Goal: Information Seeking & Learning: Learn about a topic

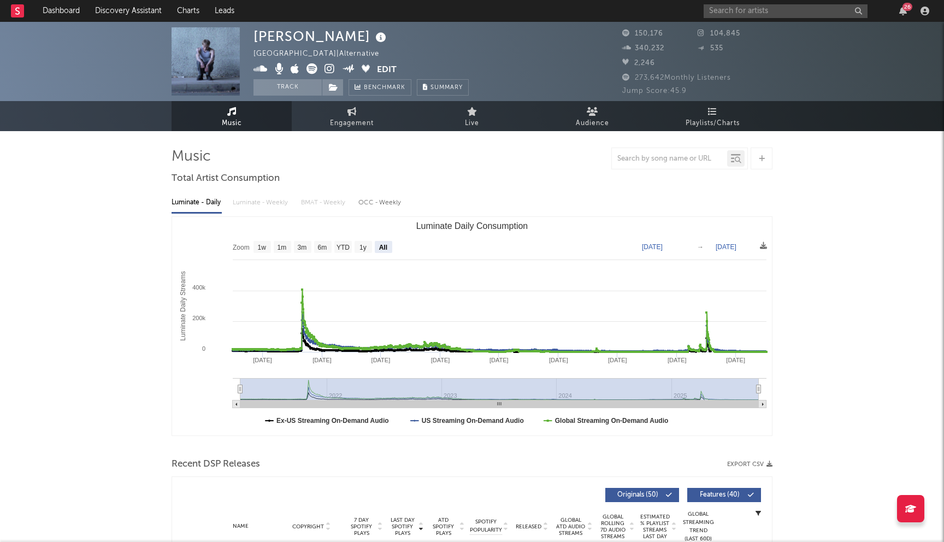
select select "All"
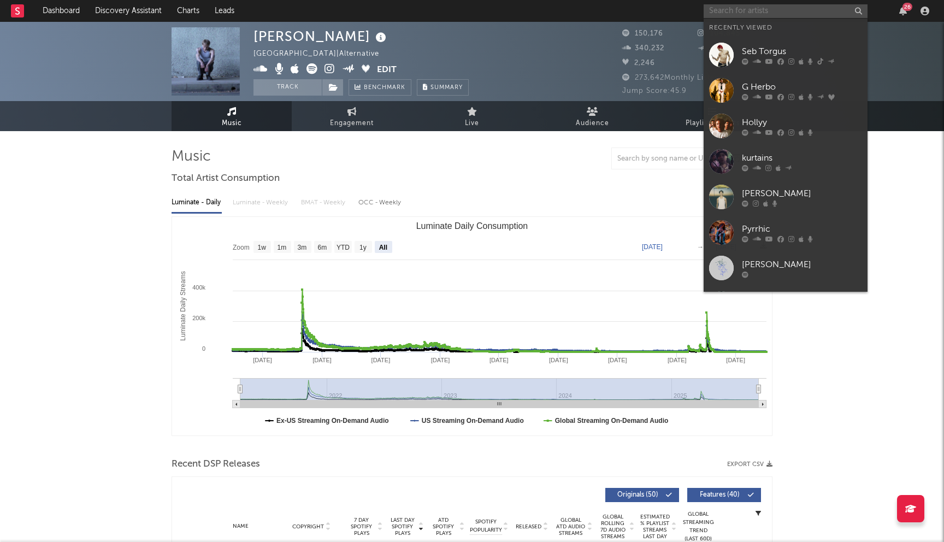
click at [763, 7] on input "text" at bounding box center [785, 11] width 164 height 14
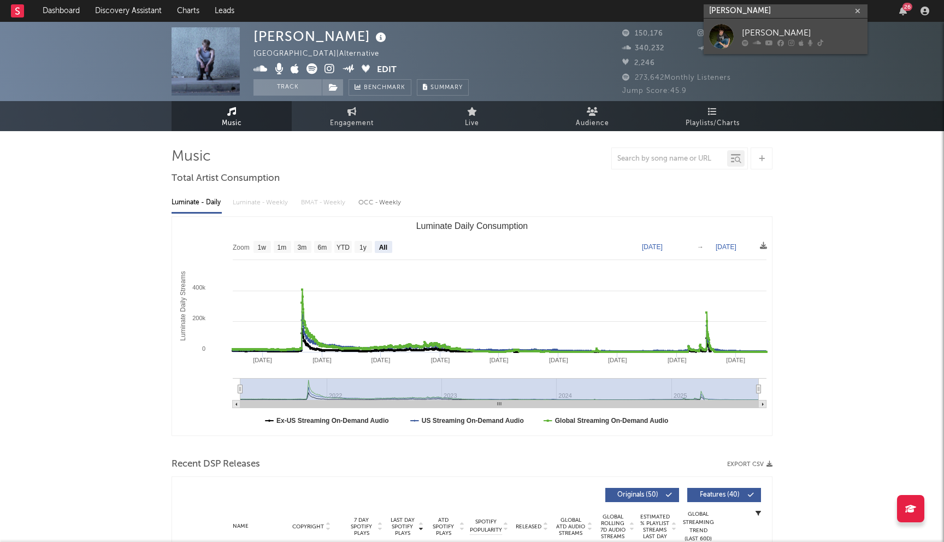
type input "[PERSON_NAME]"
click at [766, 33] on div "[PERSON_NAME]" at bounding box center [802, 32] width 120 height 13
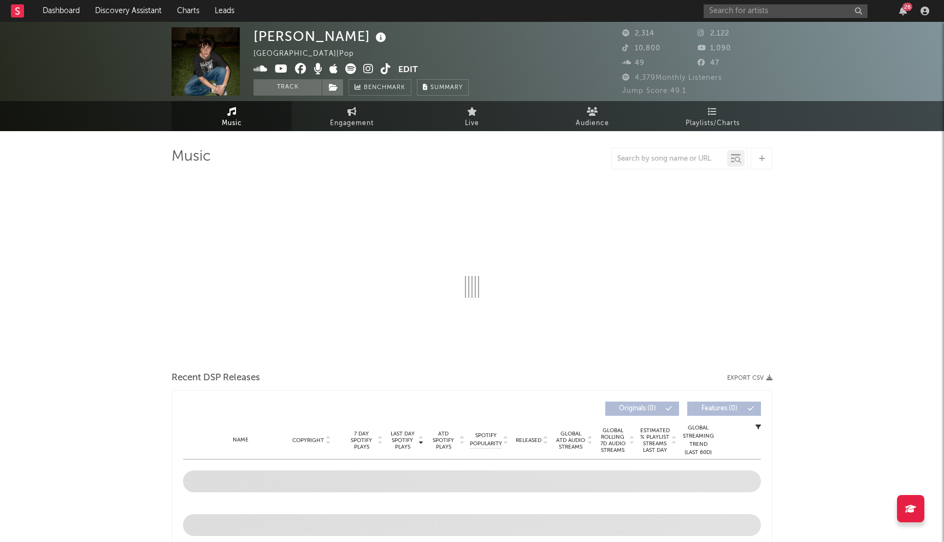
select select "1w"
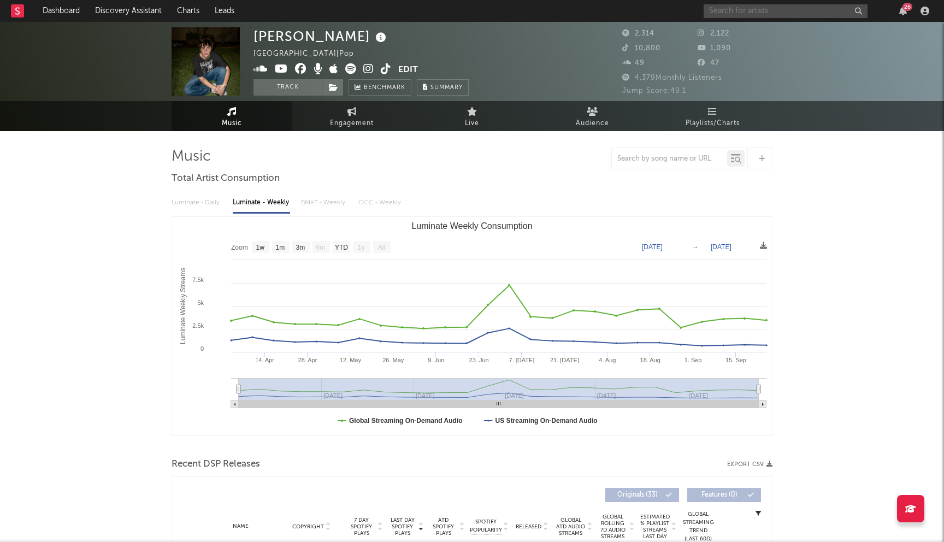
click at [730, 17] on input "text" at bounding box center [785, 11] width 164 height 14
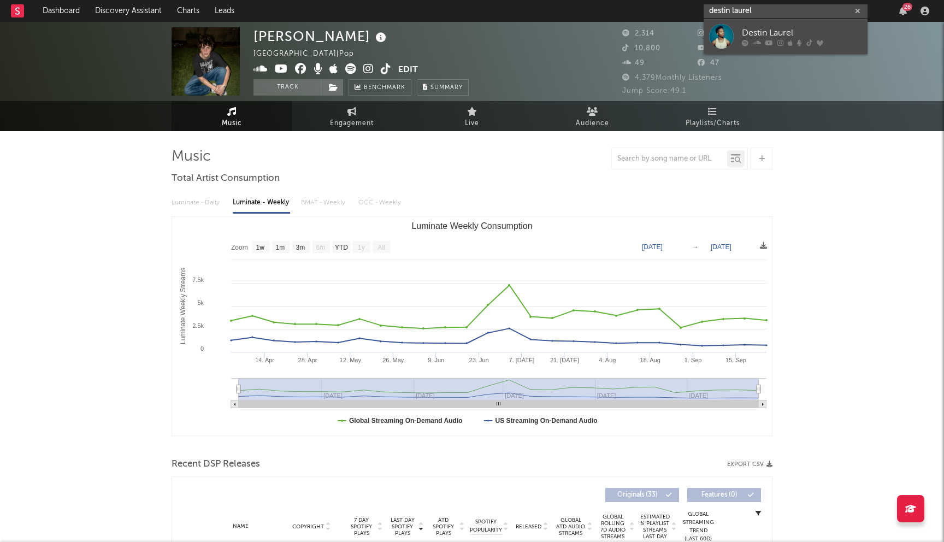
type input "destin laurel"
click at [745, 26] on div "Destin Laurel" at bounding box center [802, 32] width 120 height 13
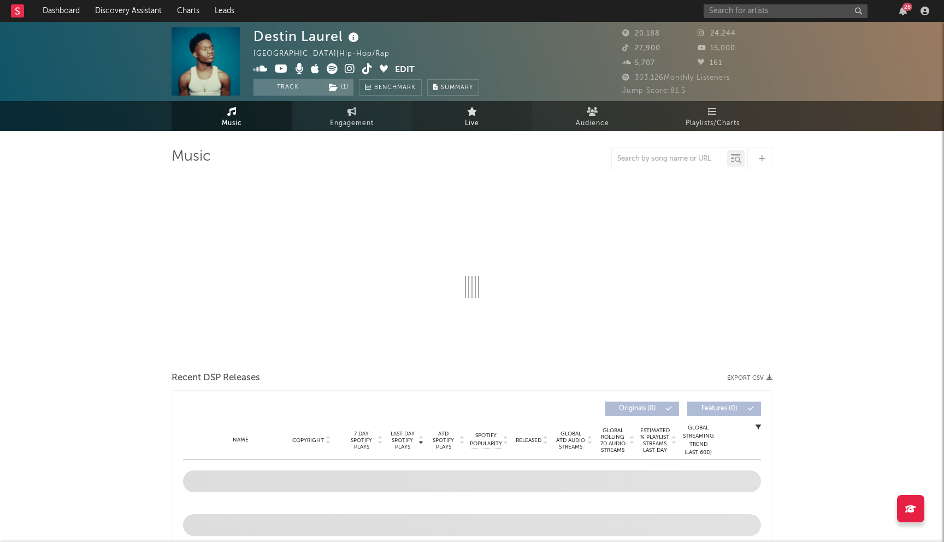
select select "6m"
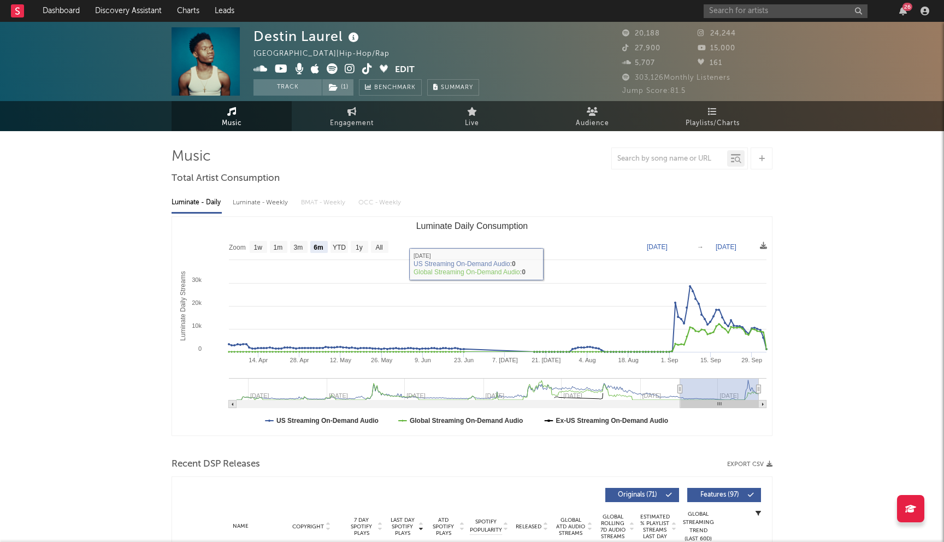
click at [737, 20] on div "26" at bounding box center [817, 11] width 229 height 22
click at [746, 16] on input "text" at bounding box center [785, 11] width 164 height 14
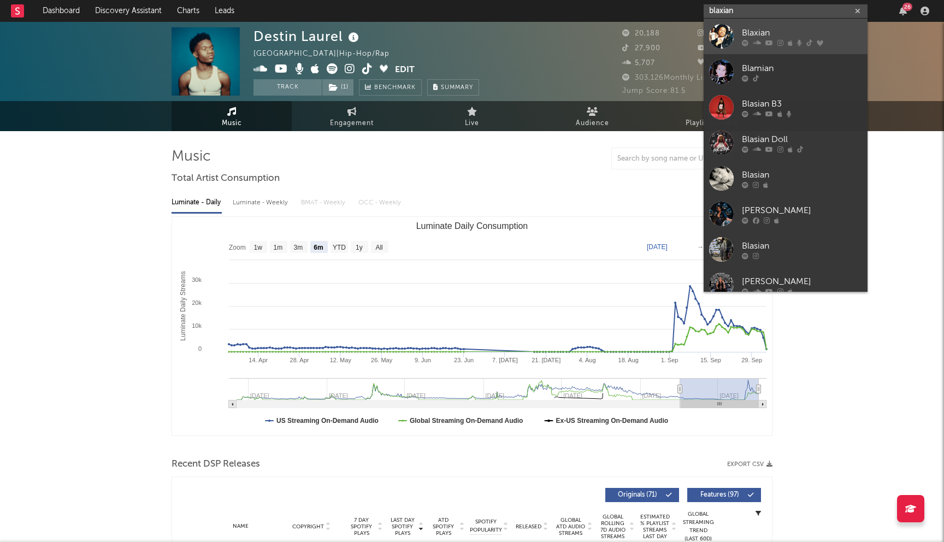
type input "blaxian"
click at [762, 30] on div "Blaxian" at bounding box center [802, 32] width 120 height 13
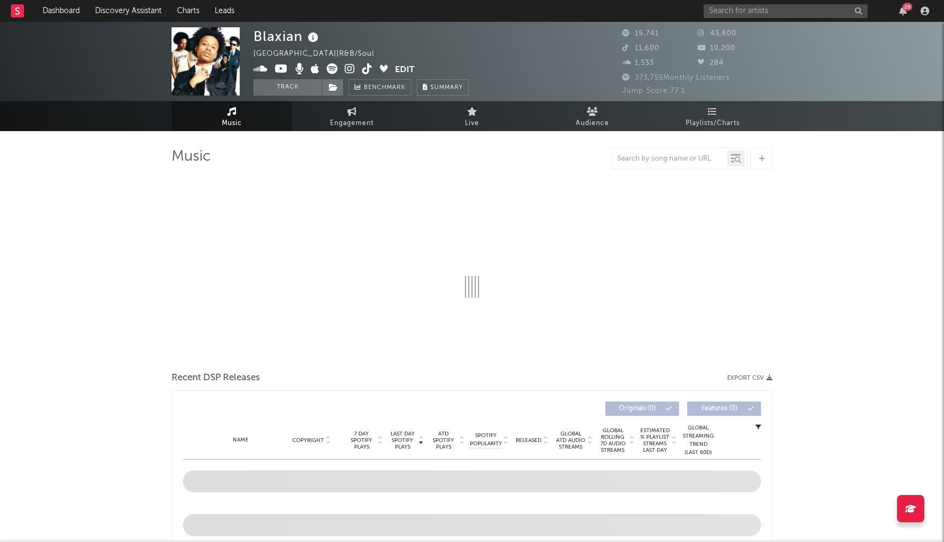
select select "6m"
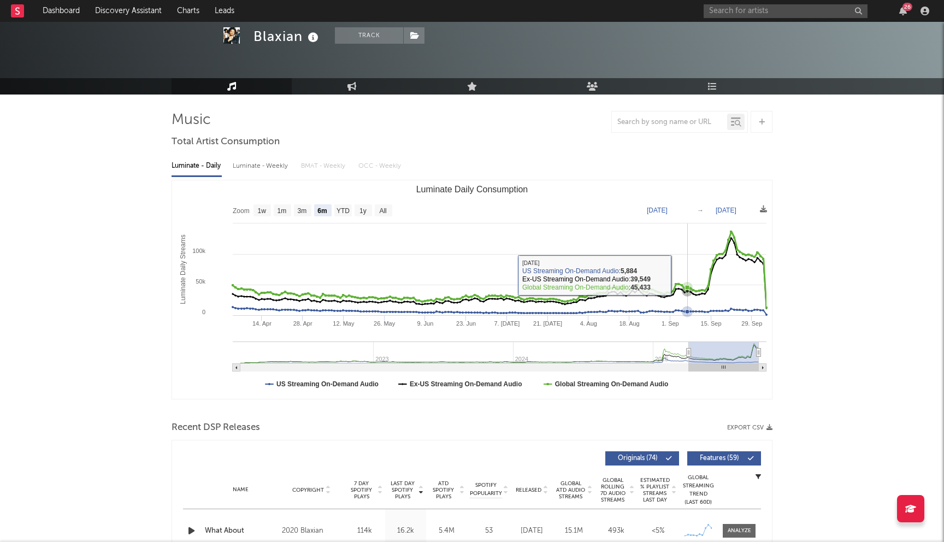
scroll to position [257, 0]
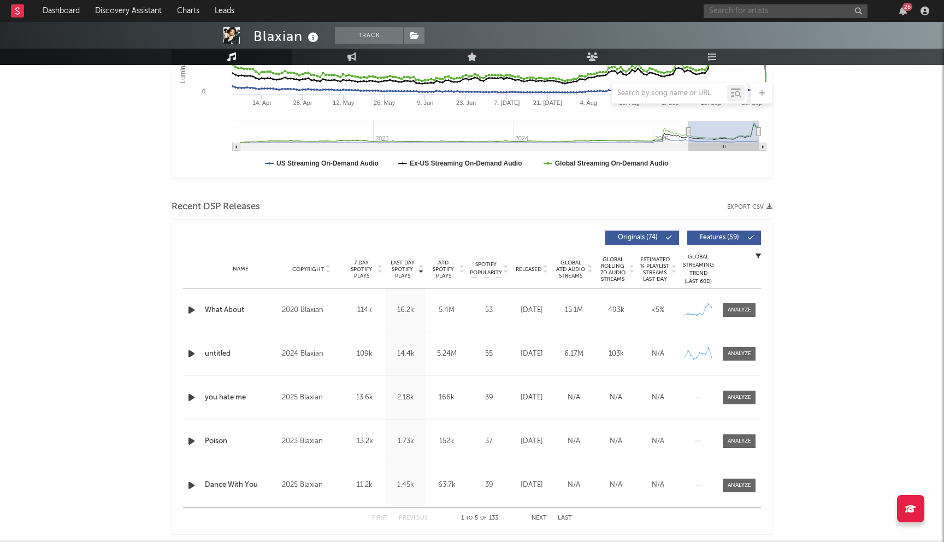
click at [773, 9] on input "text" at bounding box center [785, 11] width 164 height 14
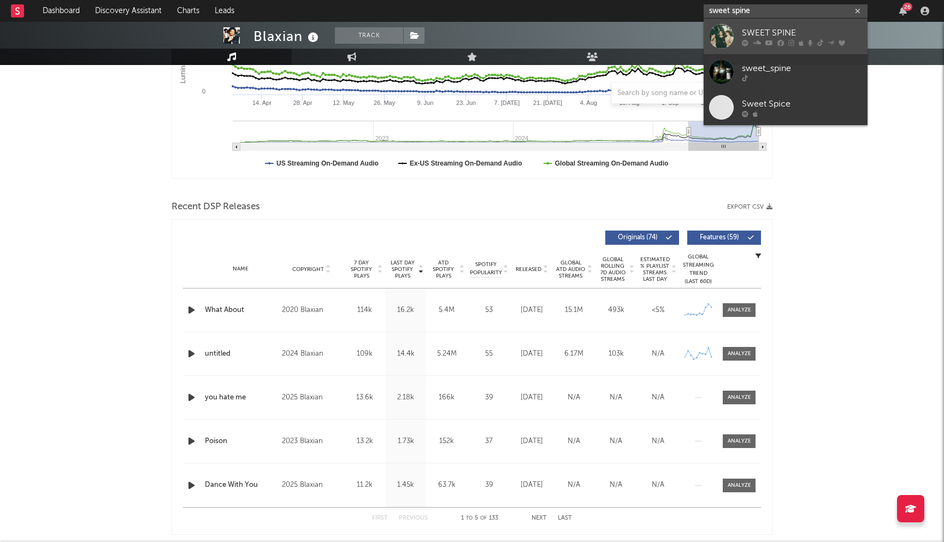
type input "sweet spine"
click at [753, 23] on link "SWEET SPINE" at bounding box center [785, 36] width 164 height 35
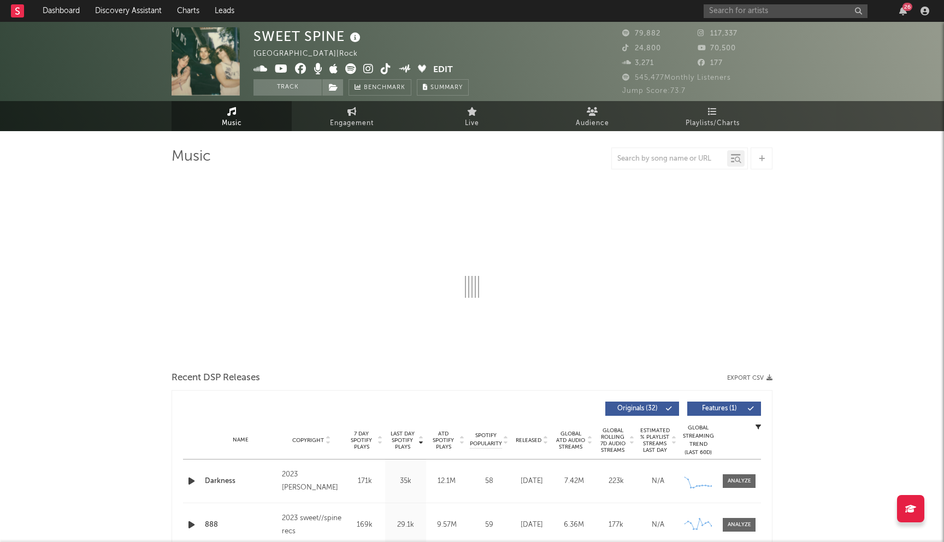
select select "6m"
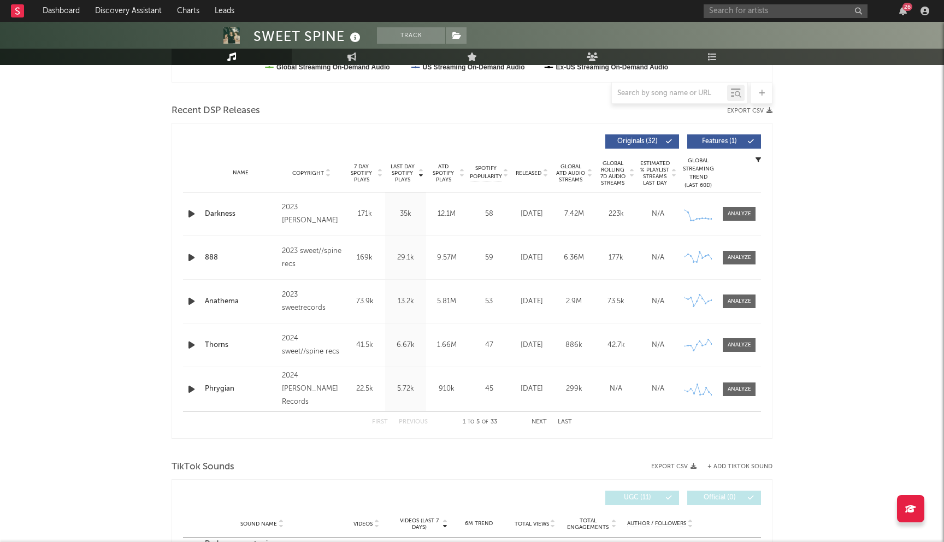
scroll to position [375, 0]
